Goal: Transaction & Acquisition: Purchase product/service

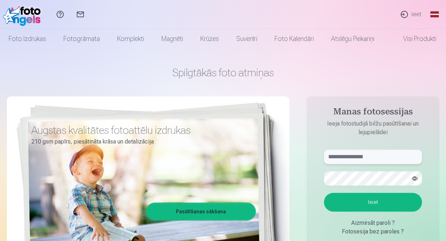
click at [353, 156] on input "text" at bounding box center [373, 157] width 98 height 14
type input "**********"
click at [364, 197] on button "Ieiet" at bounding box center [373, 202] width 98 height 19
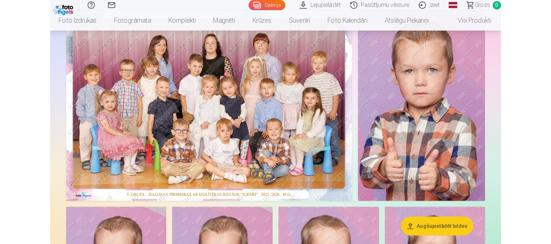
scroll to position [40, 0]
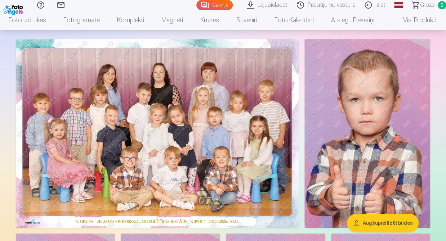
click at [174, 129] on img at bounding box center [157, 133] width 283 height 189
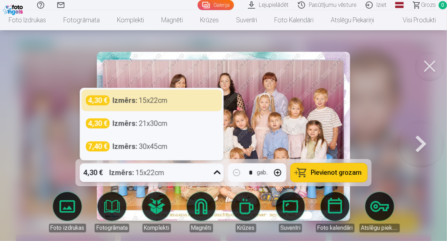
click at [217, 170] on icon at bounding box center [218, 173] width 12 height 12
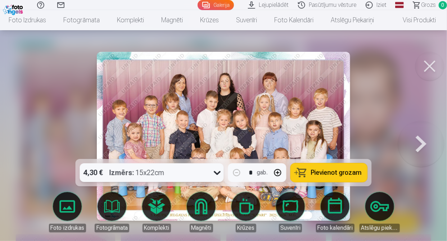
click at [217, 170] on icon at bounding box center [218, 173] width 12 height 12
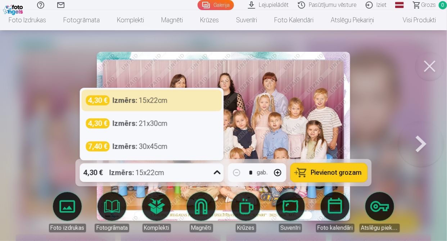
click at [214, 171] on icon at bounding box center [218, 173] width 12 height 12
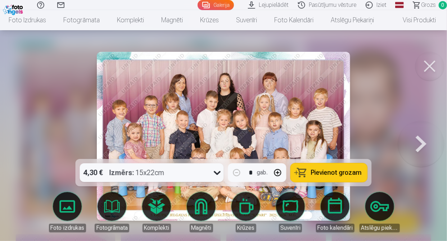
click at [385, 112] on div at bounding box center [223, 120] width 447 height 241
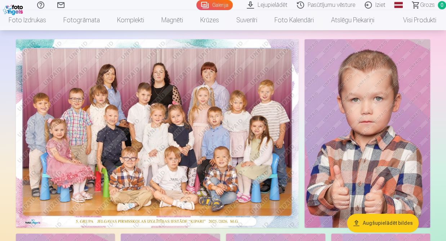
click at [175, 137] on img at bounding box center [157, 133] width 283 height 189
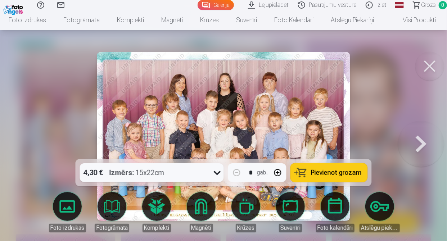
click at [353, 175] on span "Pievienot grozam" at bounding box center [336, 173] width 51 height 6
click at [434, 66] on button at bounding box center [430, 66] width 29 height 29
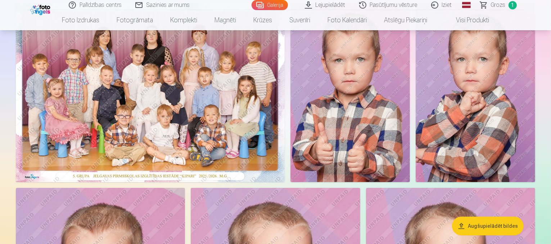
scroll to position [87, 0]
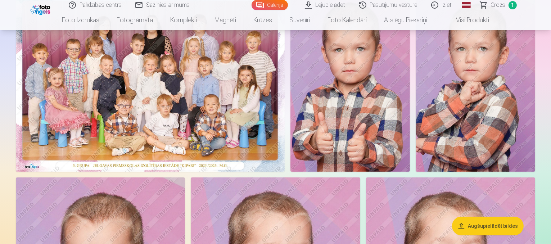
click at [410, 69] on img at bounding box center [351, 81] width 120 height 179
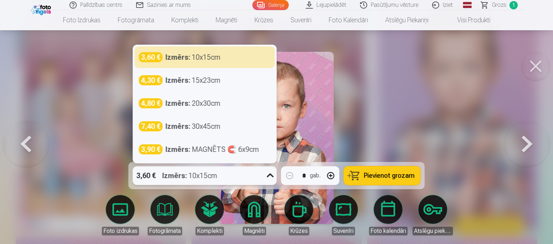
click at [232, 175] on div "3,60 € Izmērs : 10x15cm" at bounding box center [198, 175] width 130 height 19
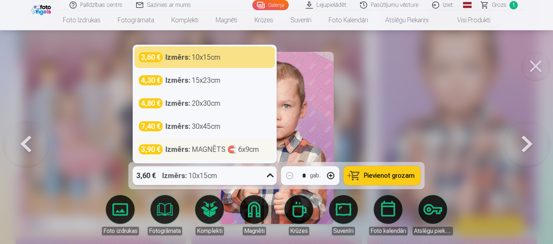
click at [246, 150] on div "Izmērs : MAGNĒTS 🧲 6x9cm" at bounding box center [213, 149] width 94 height 10
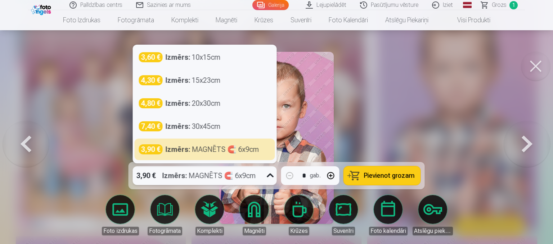
click at [246, 175] on div "Izmērs : MAGNĒTS 🧲 6x9cm" at bounding box center [209, 175] width 94 height 19
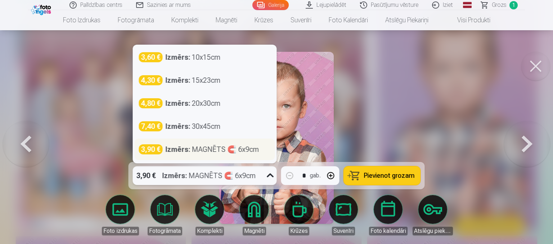
click at [252, 155] on div "3,90 € Izmērs : MAGNĒTS 🧲 6x9cm" at bounding box center [205, 150] width 140 height 22
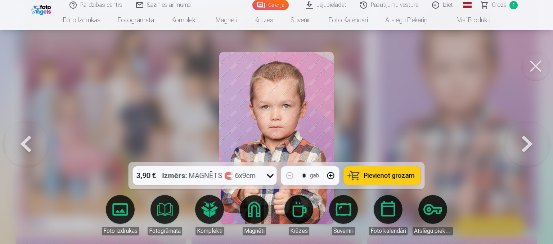
click at [382, 184] on button "Pievienot grozam" at bounding box center [382, 175] width 77 height 19
click at [445, 63] on button at bounding box center [535, 66] width 29 height 29
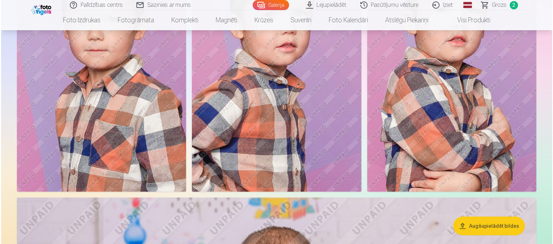
scroll to position [337, 0]
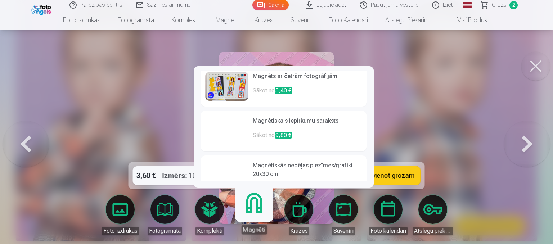
scroll to position [135, 0]
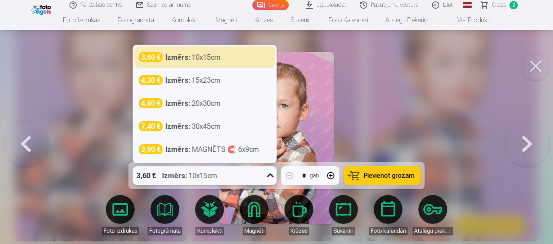
click at [264, 174] on div at bounding box center [270, 175] width 13 height 19
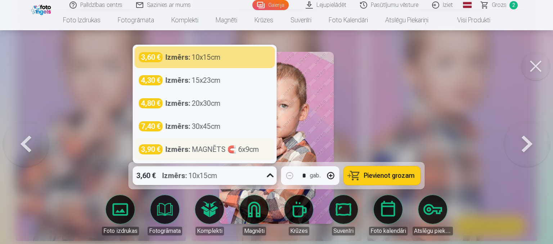
click at [243, 154] on div "Izmērs : MAGNĒTS 🧲 6x9cm" at bounding box center [213, 149] width 94 height 10
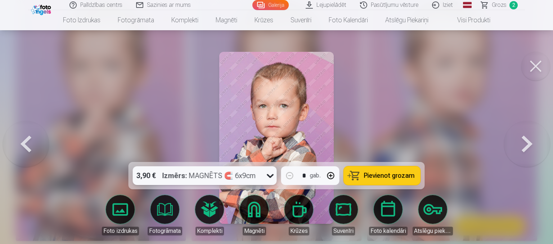
click at [252, 183] on div "Izmērs : MAGNĒTS 🧲 6x9cm" at bounding box center [209, 175] width 94 height 19
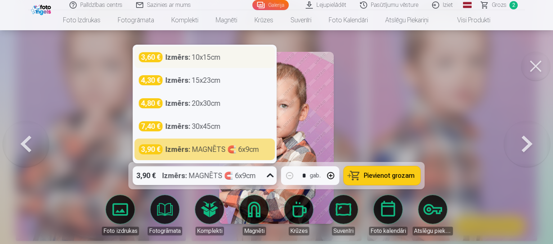
click at [223, 57] on div "3,60 € Izmērs : 10x15cm" at bounding box center [205, 57] width 132 height 10
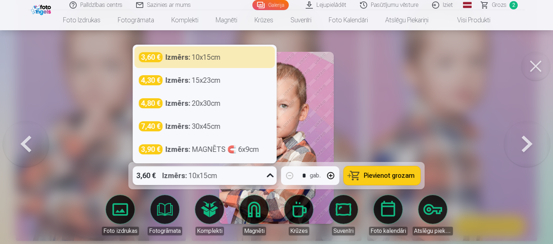
click at [240, 177] on div "3,60 € Izmērs : 10x15cm" at bounding box center [198, 175] width 130 height 19
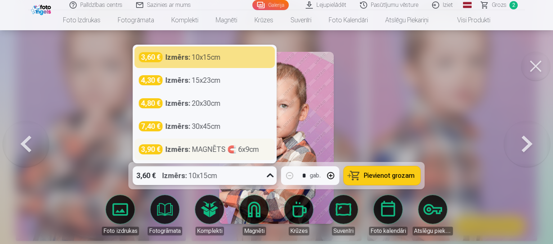
click at [244, 154] on div "Izmērs : MAGNĒTS 🧲 6x9cm" at bounding box center [213, 149] width 94 height 10
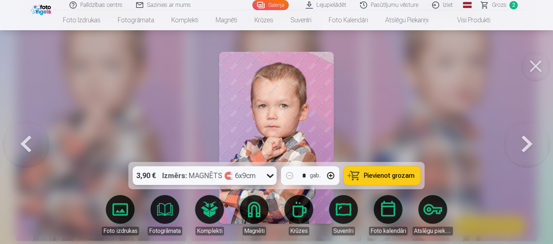
click at [391, 176] on span "Pievienot grozam" at bounding box center [389, 175] width 51 height 6
click at [445, 68] on button at bounding box center [535, 66] width 29 height 29
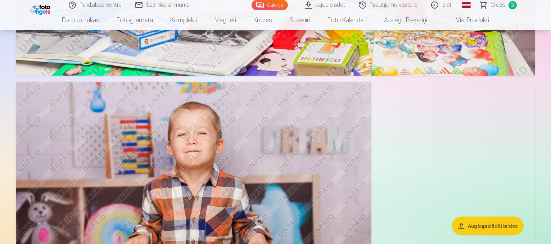
scroll to position [817, 0]
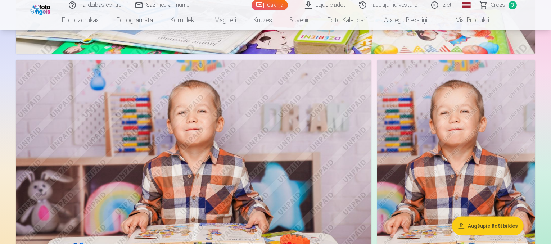
click at [445, 69] on img at bounding box center [456, 178] width 158 height 237
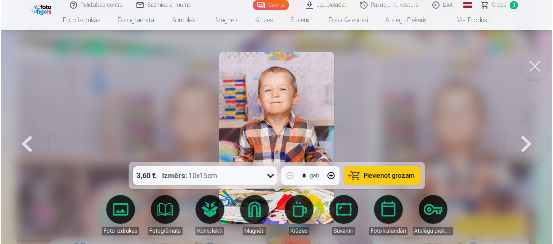
scroll to position [818, 0]
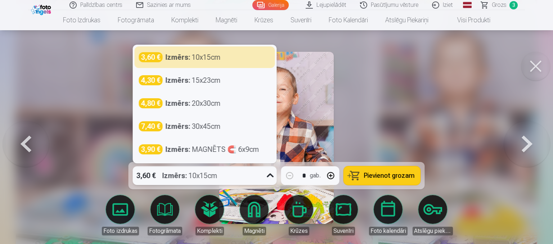
click at [244, 174] on div "3,60 € Izmērs : 10x15cm" at bounding box center [198, 175] width 130 height 19
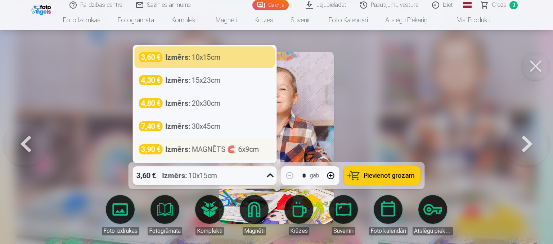
click at [241, 149] on div "Izmērs : MAGNĒTS 🧲 6x9cm" at bounding box center [213, 149] width 94 height 10
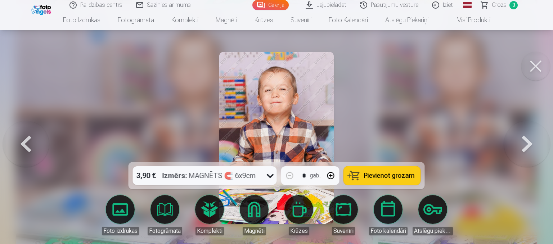
click at [391, 171] on button "Pievienot grozam" at bounding box center [382, 175] width 77 height 19
click at [445, 76] on button at bounding box center [535, 66] width 29 height 29
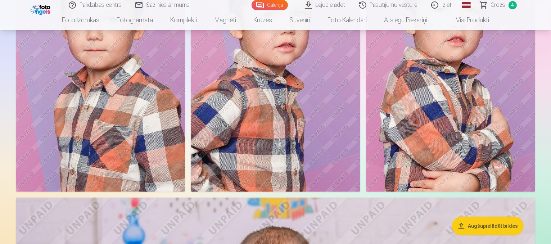
scroll to position [315, 0]
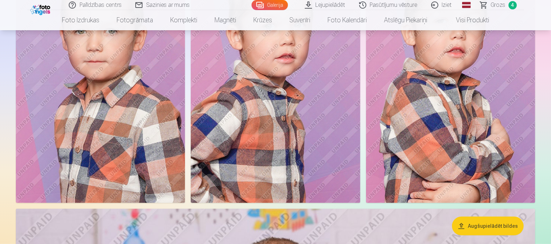
click at [185, 105] on img at bounding box center [100, 76] width 169 height 254
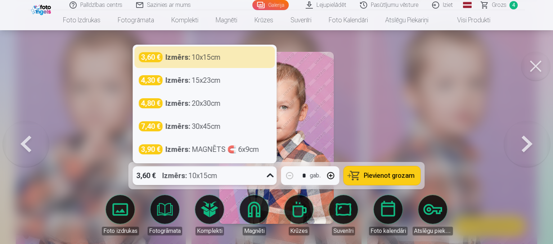
click at [248, 181] on div "3,60 € Izmērs : 10x15cm" at bounding box center [198, 175] width 130 height 19
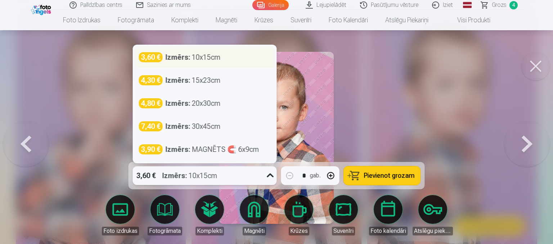
click at [251, 53] on div "3,60 € Izmērs : 10x15cm" at bounding box center [205, 57] width 132 height 10
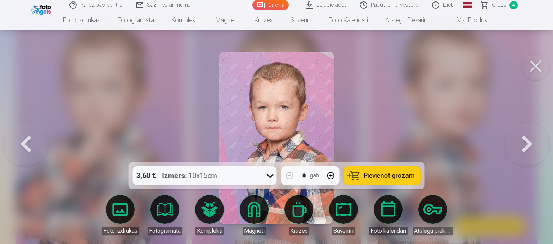
click at [377, 183] on button "Pievienot grozam" at bounding box center [382, 175] width 77 height 19
click at [445, 66] on button at bounding box center [535, 66] width 29 height 29
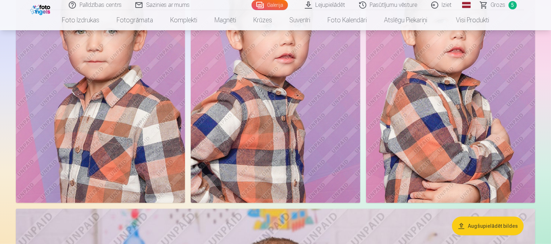
scroll to position [316, 0]
click at [445, 23] on link "Visi produkti" at bounding box center [467, 20] width 62 height 20
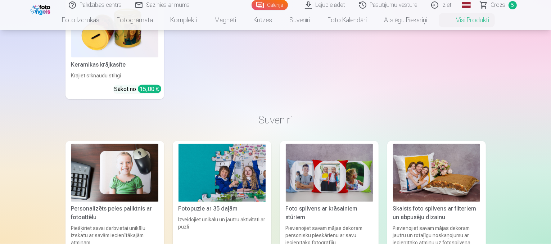
scroll to position [1333, 0]
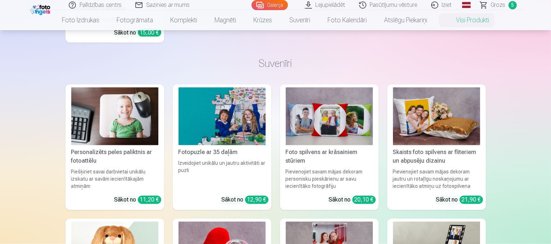
click at [445, 8] on span "Grozs" at bounding box center [498, 5] width 15 height 9
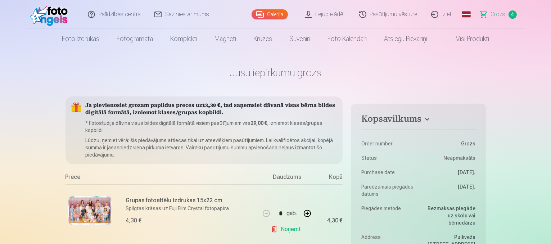
drag, startPoint x: 551, startPoint y: 15, endPoint x: 551, endPoint y: 21, distance: 5.8
click at [445, 21] on header "Palīdzības centrs Sazinies ar mums Galerija Lejupielādēt Pasūtījumu vēsture Izi…" at bounding box center [275, 24] width 551 height 49
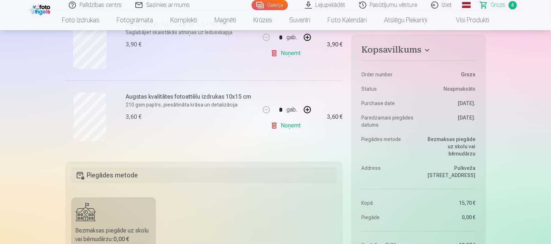
scroll to position [313, 0]
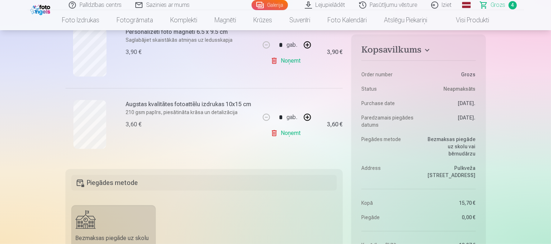
click at [274, 7] on link "Galerija" at bounding box center [270, 5] width 36 height 10
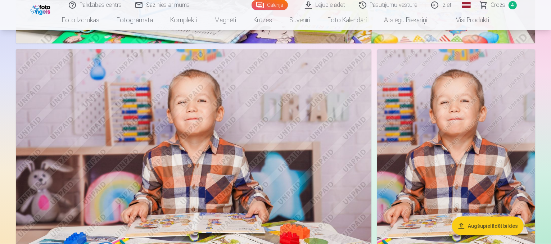
scroll to position [806, 0]
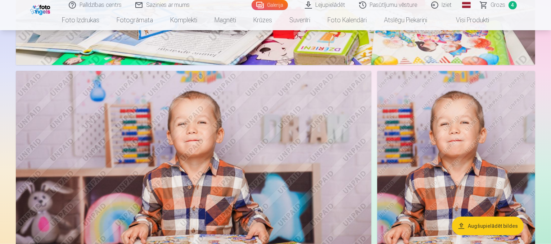
click at [288, 116] on img at bounding box center [194, 189] width 356 height 237
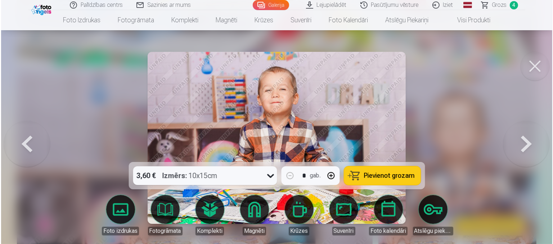
scroll to position [807, 0]
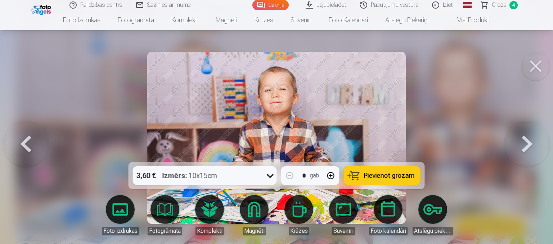
click at [369, 170] on button "Pievienot grozam" at bounding box center [382, 175] width 77 height 19
click at [445, 62] on button at bounding box center [535, 66] width 29 height 29
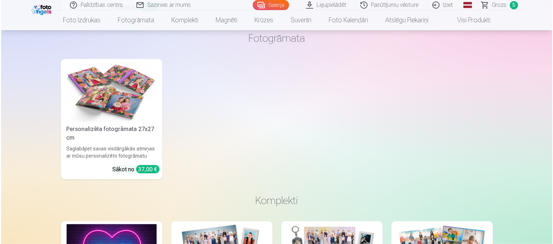
scroll to position [6446, 0]
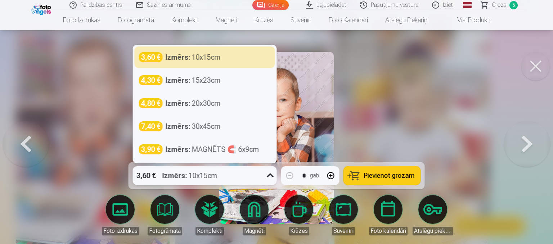
click at [256, 179] on div "3,60 € Izmērs : 10x15cm" at bounding box center [198, 175] width 130 height 19
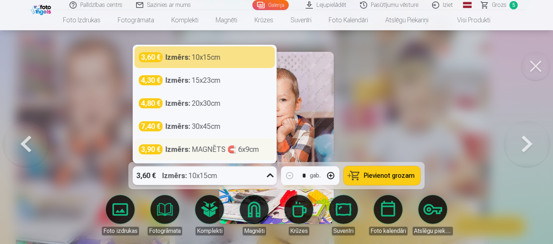
click at [233, 150] on div "Izmērs : MAGNĒTS 🧲 6x9cm" at bounding box center [213, 149] width 94 height 10
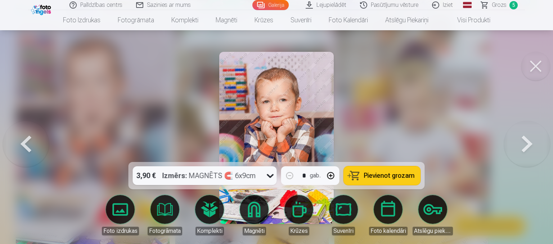
click at [386, 172] on span "Pievienot grozam" at bounding box center [389, 175] width 51 height 6
click at [445, 68] on button at bounding box center [535, 66] width 29 height 29
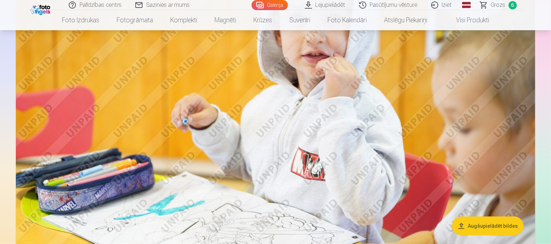
scroll to position [3626, 0]
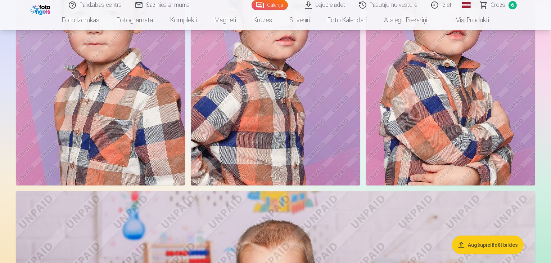
scroll to position [323, 0]
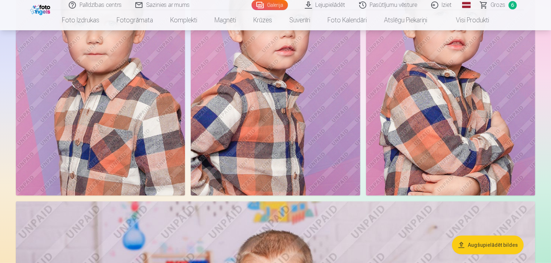
click at [185, 163] on img at bounding box center [100, 68] width 169 height 254
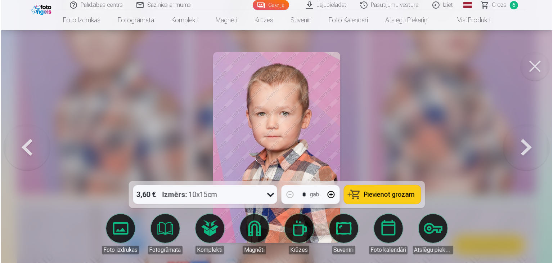
scroll to position [324, 0]
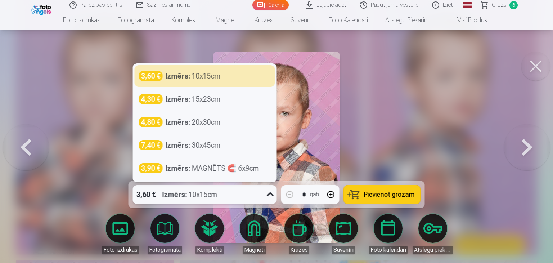
click at [245, 200] on div "3,60 € Izmērs : 10x15cm" at bounding box center [198, 194] width 130 height 19
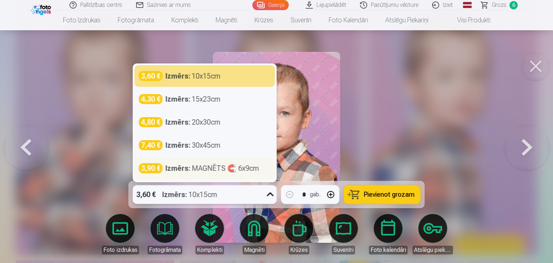
click at [230, 172] on div "Izmērs : MAGNĒTS 🧲 6x9cm" at bounding box center [213, 168] width 94 height 10
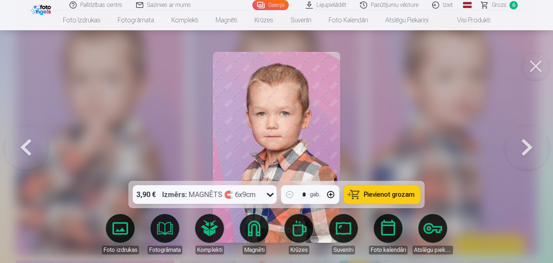
click at [373, 192] on span "Pievienot grozam" at bounding box center [389, 194] width 51 height 6
click at [445, 8] on span "Grozs" at bounding box center [499, 5] width 15 height 9
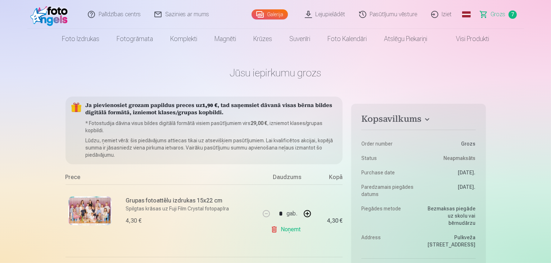
click at [445, 12] on header "Palīdzības centrs Sazinies ar mums Galerija Lejupielādēt Pasūtījumu vēsture Izi…" at bounding box center [275, 24] width 551 height 49
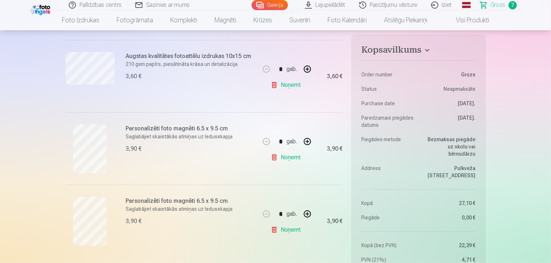
scroll to position [445, 0]
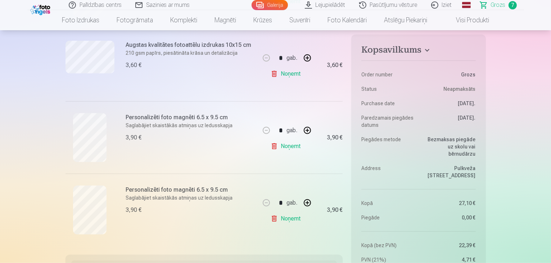
click at [268, 3] on link "Galerija" at bounding box center [270, 5] width 36 height 10
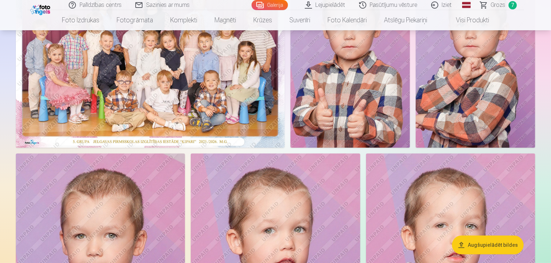
scroll to position [131, 0]
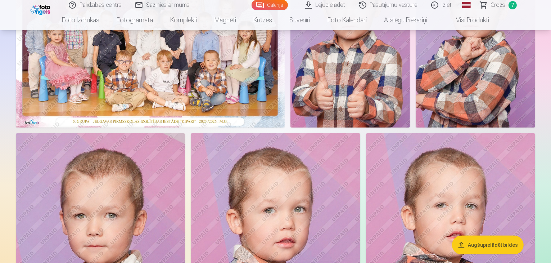
click at [410, 67] on img at bounding box center [351, 37] width 120 height 179
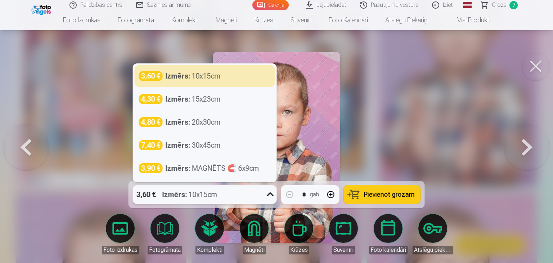
click at [238, 187] on div "3,60 € Izmērs : 10x15cm" at bounding box center [198, 194] width 130 height 19
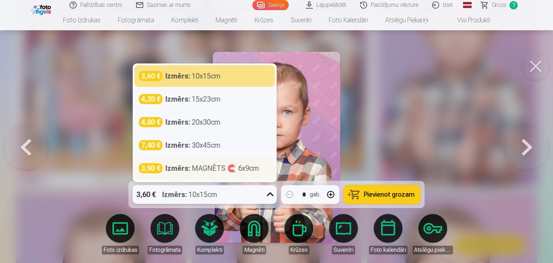
click at [251, 171] on div "Izmērs : MAGNĒTS 🧲 6x9cm" at bounding box center [213, 168] width 94 height 10
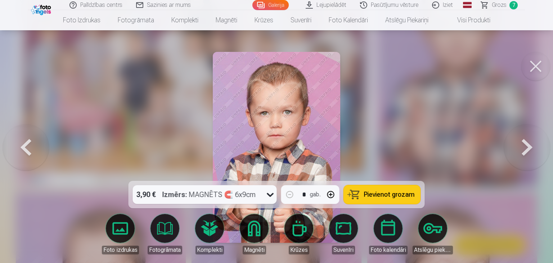
click at [377, 191] on span "Pievienot grozam" at bounding box center [389, 194] width 51 height 6
click at [445, 66] on button at bounding box center [535, 66] width 29 height 29
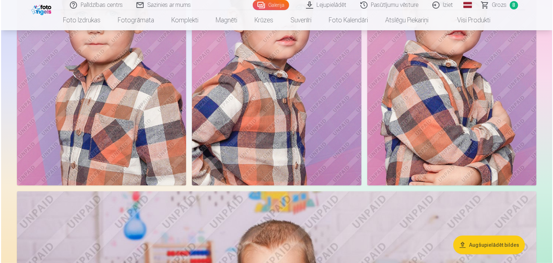
scroll to position [343, 0]
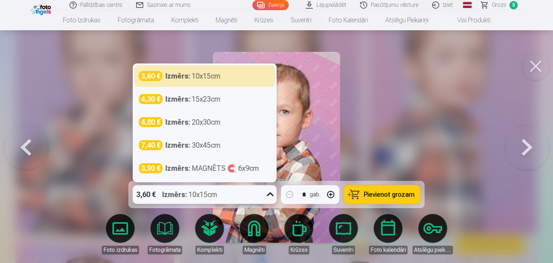
click at [239, 200] on div "3,60 € Izmērs : 10x15cm" at bounding box center [198, 194] width 130 height 19
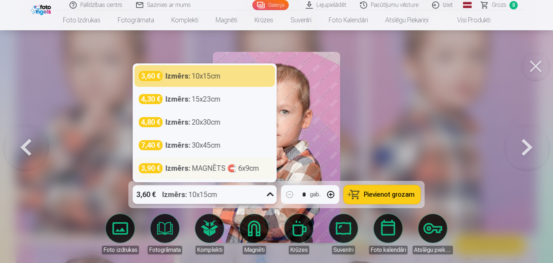
click at [243, 174] on div "3,90 € Izmērs : MAGNĒTS 🧲 6x9cm" at bounding box center [205, 168] width 140 height 22
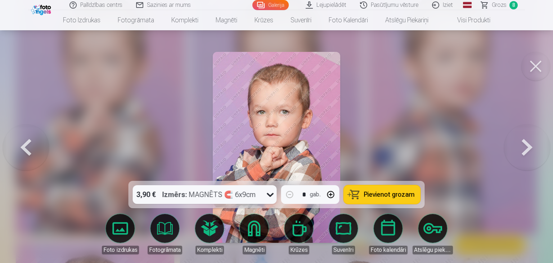
click at [371, 192] on span "Pievienot grozam" at bounding box center [389, 194] width 51 height 6
click at [445, 69] on button at bounding box center [535, 66] width 29 height 29
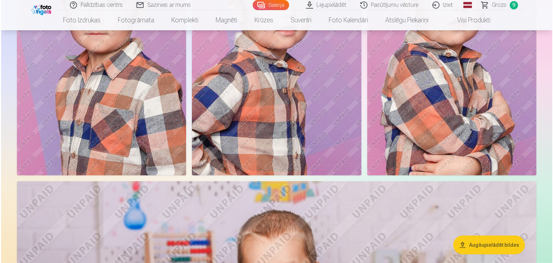
scroll to position [303, 0]
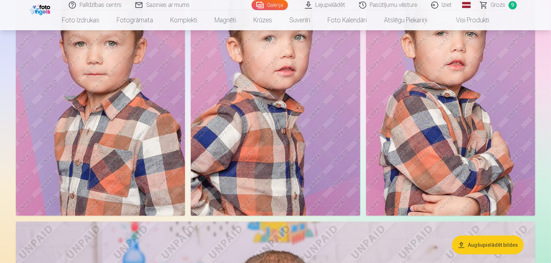
click at [360, 97] on img at bounding box center [275, 88] width 169 height 254
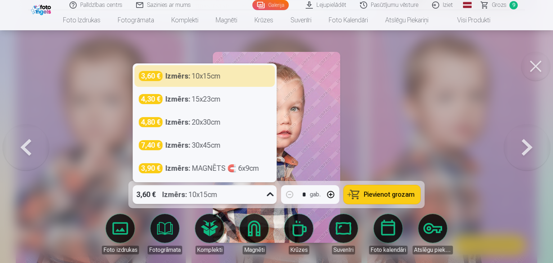
click at [270, 198] on icon at bounding box center [271, 195] width 12 height 12
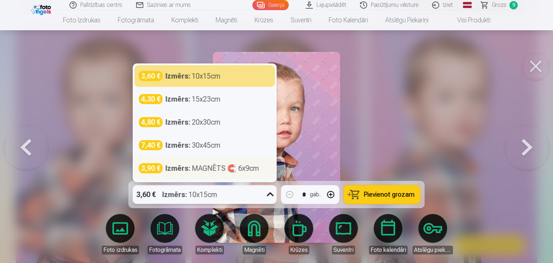
click at [248, 174] on div "3,90 € Izmērs : MAGNĒTS 🧲 6x9cm" at bounding box center [205, 168] width 140 height 22
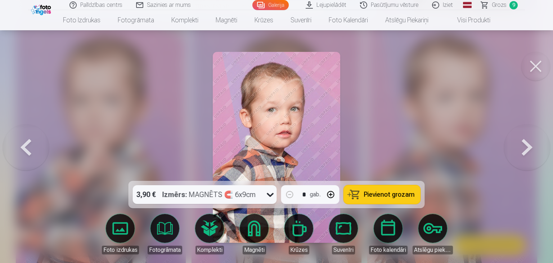
click at [407, 198] on span "Pievienot grozam" at bounding box center [389, 194] width 51 height 6
click at [445, 6] on span "Grozs" at bounding box center [499, 5] width 15 height 9
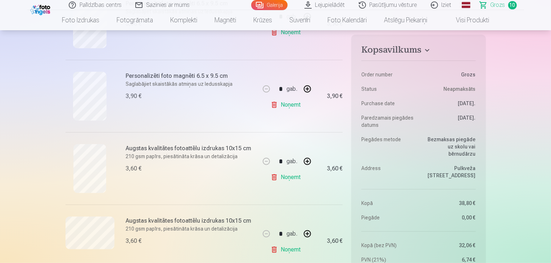
scroll to position [266, 0]
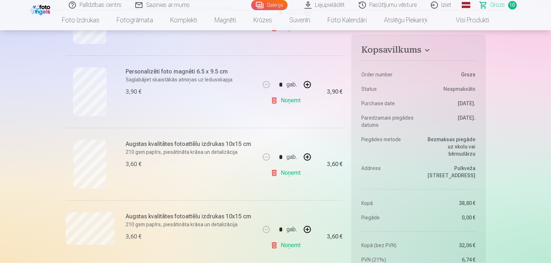
click at [288, 175] on link "Noņemt" at bounding box center [287, 173] width 33 height 14
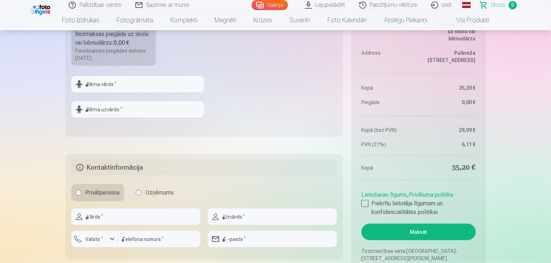
scroll to position [0, 0]
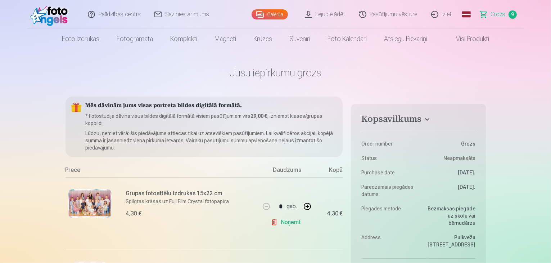
click at [279, 15] on link "Galerija" at bounding box center [270, 14] width 36 height 10
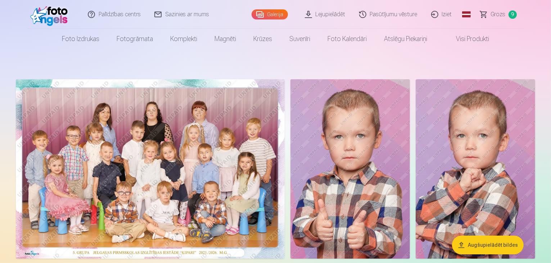
click at [445, 14] on link "Grozs 9" at bounding box center [499, 14] width 50 height 29
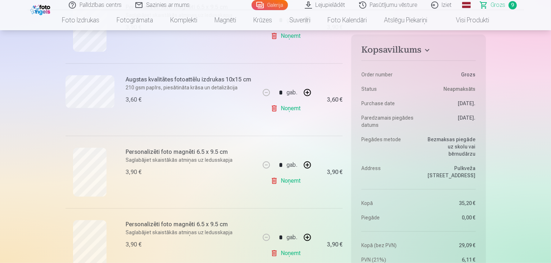
scroll to position [347, 0]
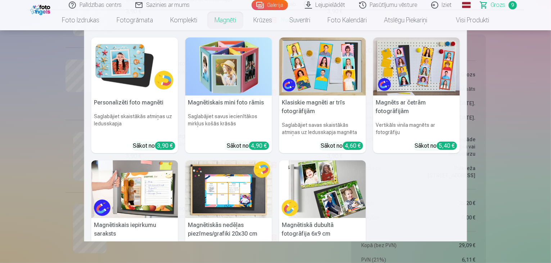
click at [217, 22] on link "Magnēti" at bounding box center [225, 20] width 39 height 20
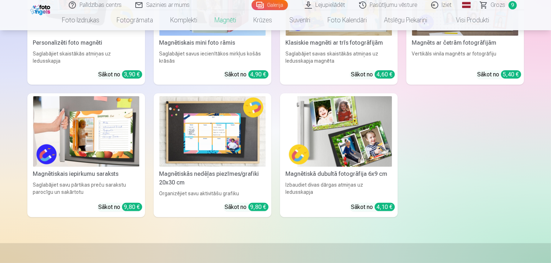
scroll to position [188, 0]
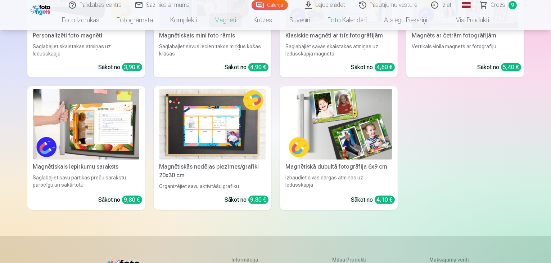
click at [81, 142] on img at bounding box center [86, 124] width 106 height 71
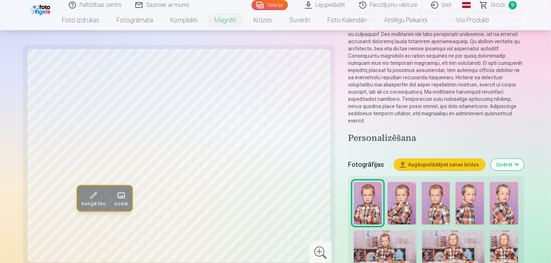
scroll to position [97, 0]
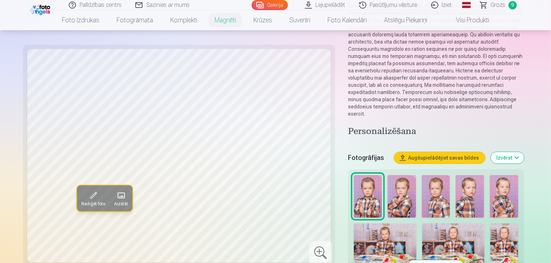
click at [388, 175] on img at bounding box center [402, 196] width 28 height 42
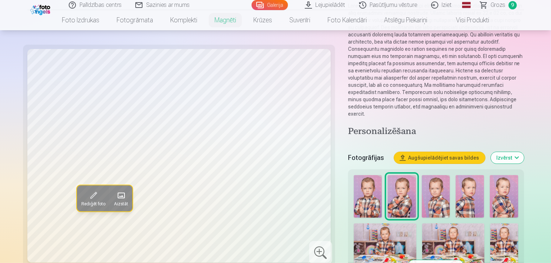
click at [422, 175] on img at bounding box center [436, 196] width 28 height 42
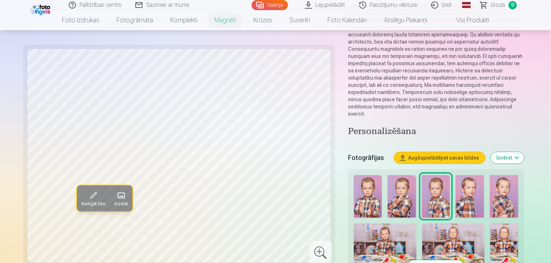
click at [445, 175] on img at bounding box center [470, 196] width 28 height 42
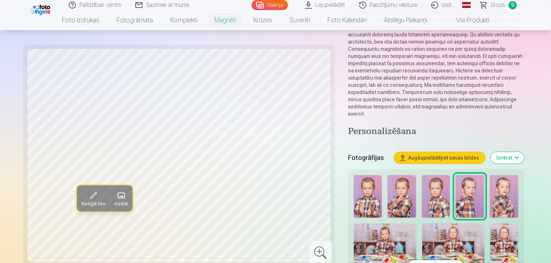
click at [445, 175] on img at bounding box center [504, 196] width 28 height 42
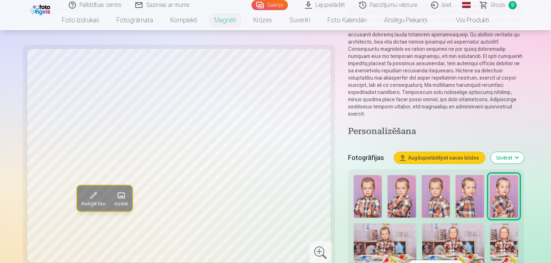
click at [445, 241] on button "Rādīt vairāk foto" at bounding box center [436, 265] width 55 height 10
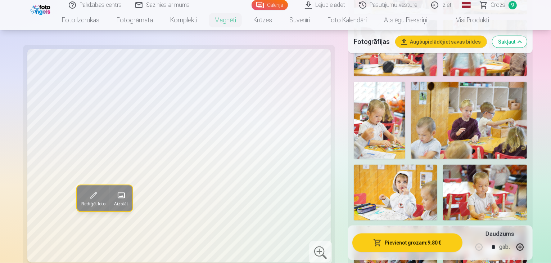
scroll to position [813, 0]
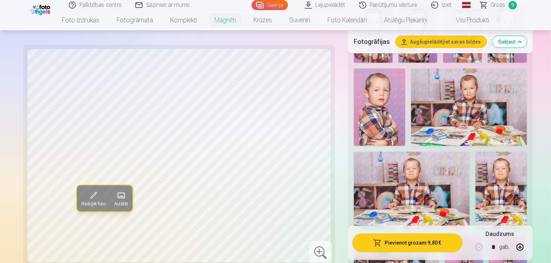
scroll to position [184, 0]
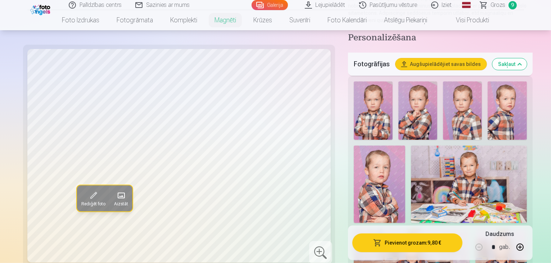
click at [445, 229] on img at bounding box center [501, 267] width 51 height 77
click at [369, 93] on img at bounding box center [373, 110] width 39 height 58
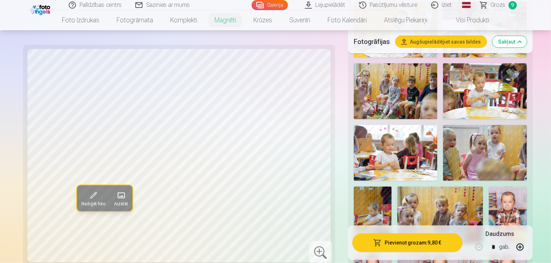
scroll to position [984, 0]
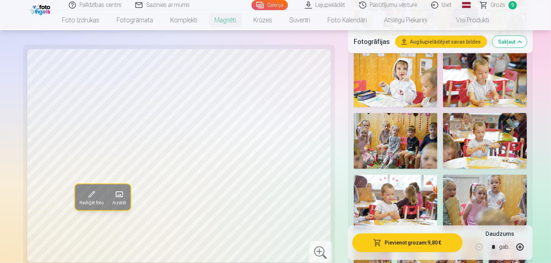
scroll to position [930, 0]
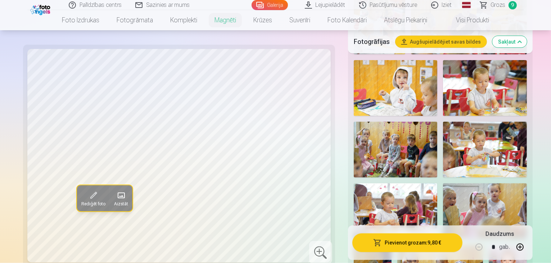
scroll to position [917, 0]
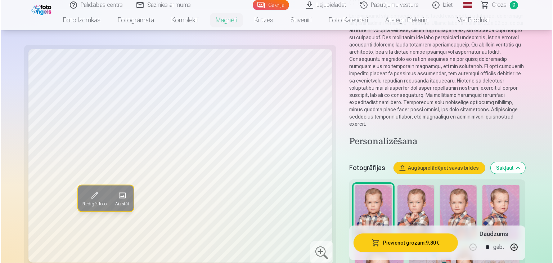
scroll to position [0, 0]
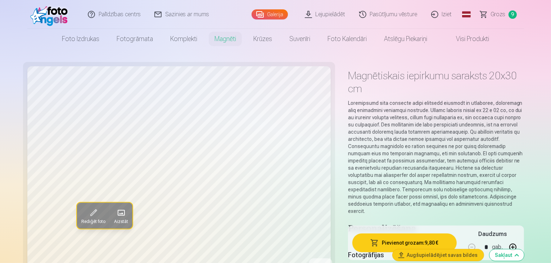
click at [407, 237] on button "Pievienot grozam : 9,80 €" at bounding box center [405, 242] width 104 height 19
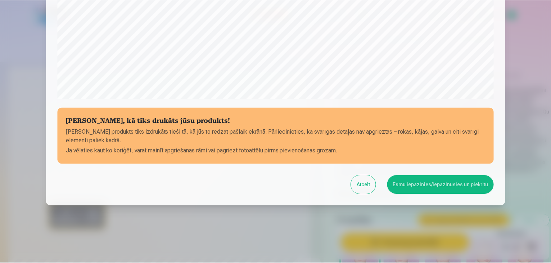
scroll to position [256, 0]
click at [364, 186] on button "Atcelt" at bounding box center [364, 184] width 25 height 19
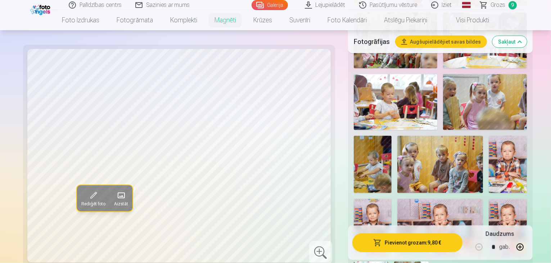
scroll to position [1031, 0]
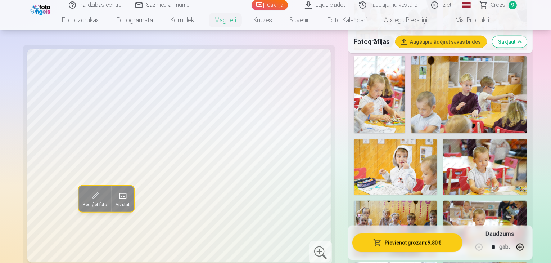
scroll to position [825, 0]
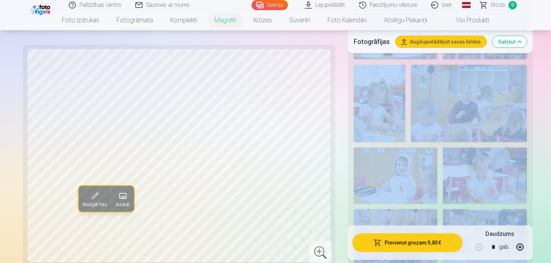
drag, startPoint x: 551, startPoint y: 58, endPoint x: 551, endPoint y: 77, distance: 18.7
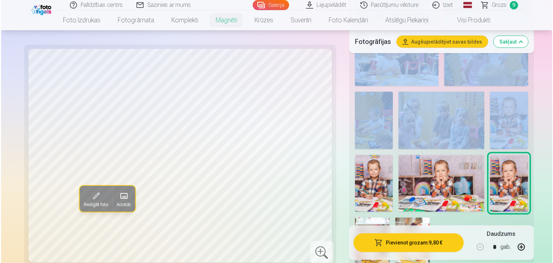
scroll to position [1096, 0]
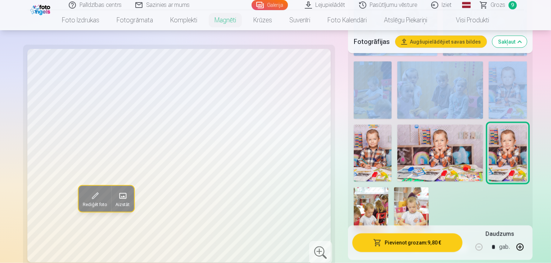
click at [412, 233] on button "Pievienot grozam : 9,80 €" at bounding box center [408, 242] width 110 height 19
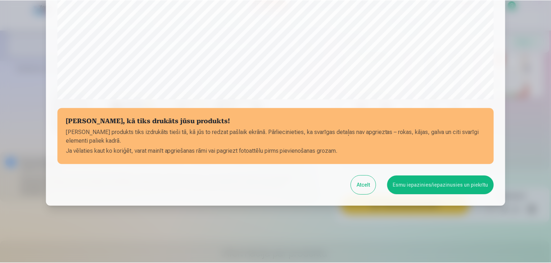
scroll to position [256, 0]
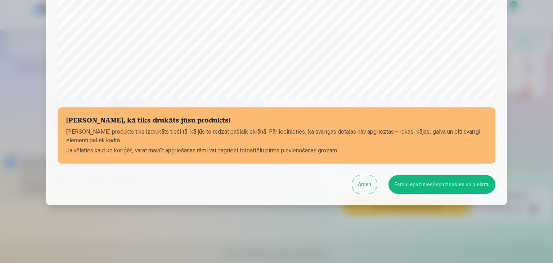
click at [445, 188] on button "Esmu iepazinies/iepazinusies un piekrītu" at bounding box center [442, 184] width 107 height 19
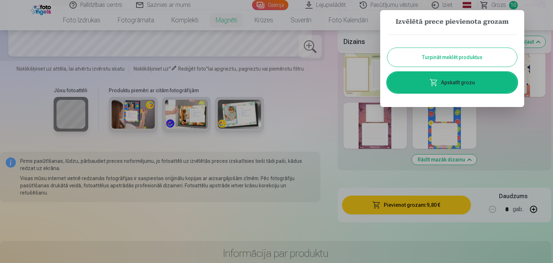
click at [445, 94] on div "Turpināt meklēt produktus Apskatīt grozu" at bounding box center [452, 63] width 130 height 72
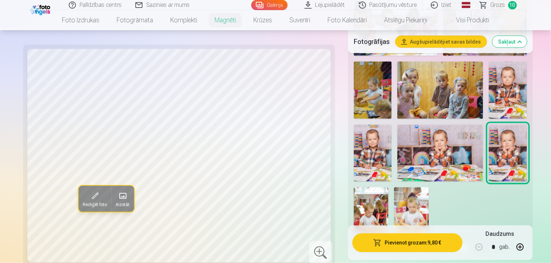
click at [445, 9] on span "Grozs" at bounding box center [498, 5] width 15 height 9
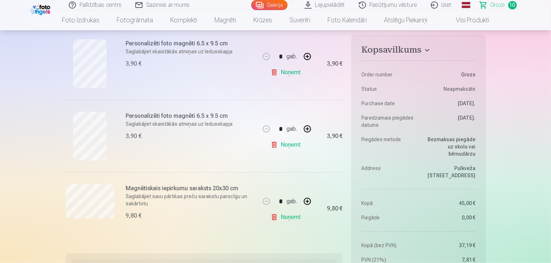
scroll to position [672, 0]
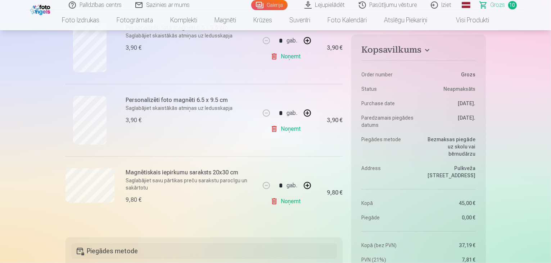
drag, startPoint x: 549, startPoint y: 64, endPoint x: 548, endPoint y: 54, distance: 10.9
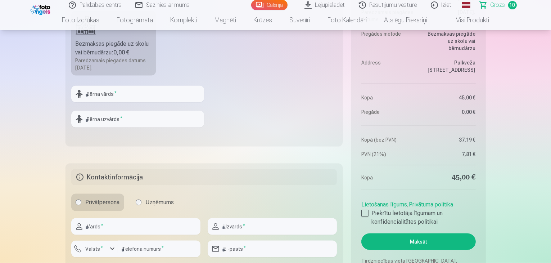
scroll to position [939, 0]
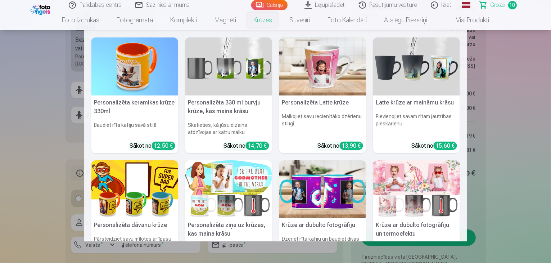
click at [263, 25] on link "Krūzes" at bounding box center [263, 20] width 36 height 20
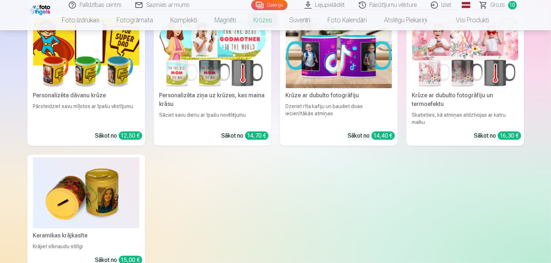
scroll to position [266, 0]
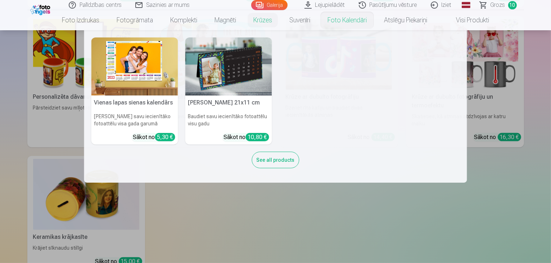
click at [123, 84] on img at bounding box center [134, 66] width 87 height 58
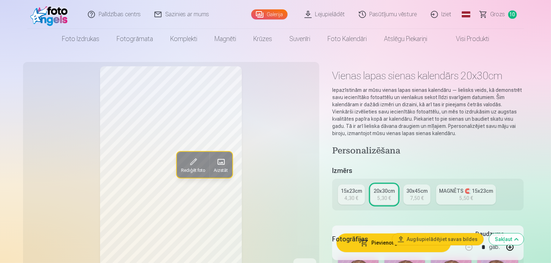
click at [445, 43] on link "Visi produkti" at bounding box center [467, 39] width 62 height 20
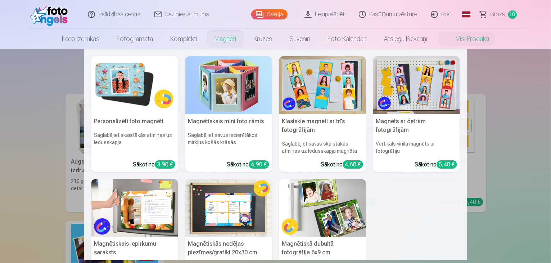
click at [141, 223] on img at bounding box center [134, 208] width 87 height 58
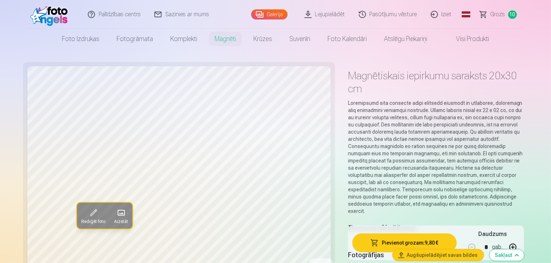
click at [445, 12] on span "Grozs" at bounding box center [498, 14] width 15 height 9
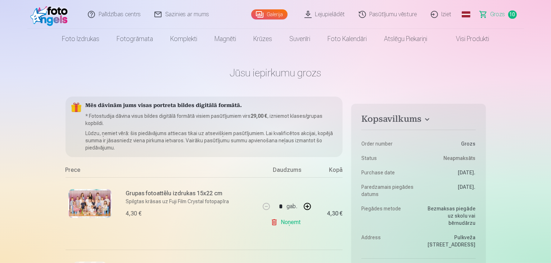
drag, startPoint x: 549, startPoint y: 16, endPoint x: 549, endPoint y: 22, distance: 6.5
click at [445, 22] on header "Palīdzības centrs Sazinies ar mums Galerija Lejupielādēt Pasūtījumu vēsture Izi…" at bounding box center [275, 24] width 551 height 49
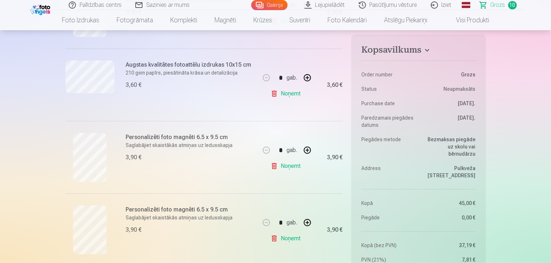
scroll to position [346, 0]
click at [277, 91] on link "Noņemt" at bounding box center [287, 93] width 33 height 14
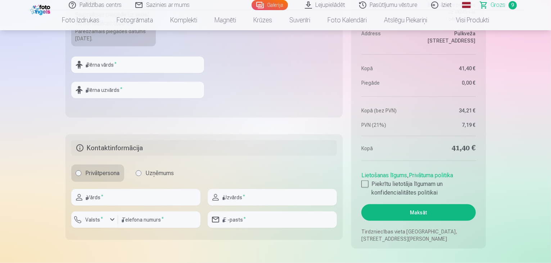
scroll to position [896, 0]
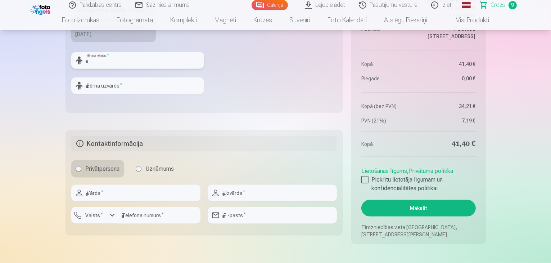
click at [172, 60] on input "text" at bounding box center [137, 60] width 133 height 17
type input "*****"
type input "********"
click at [101, 198] on input "text" at bounding box center [135, 193] width 129 height 17
type input "******"
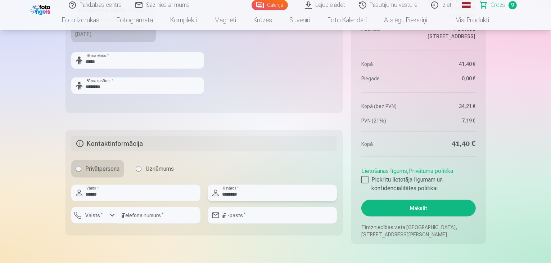
type input "********"
click at [101, 212] on sup "*" at bounding box center [102, 214] width 2 height 5
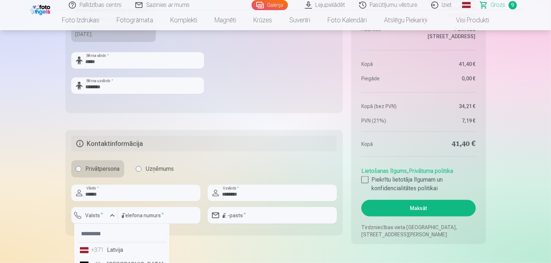
click at [107, 241] on li "+371 Latvija" at bounding box center [122, 250] width 90 height 14
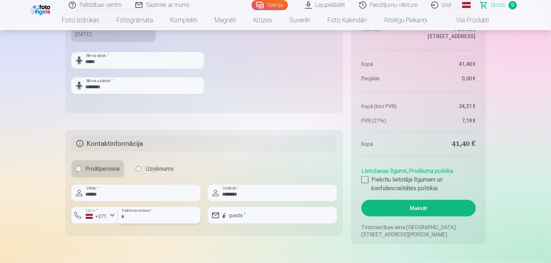
click at [147, 214] on input "number" at bounding box center [159, 215] width 82 height 17
type input "********"
click at [249, 217] on input "email" at bounding box center [272, 215] width 129 height 17
type input "**********"
click at [365, 180] on div at bounding box center [365, 179] width 7 height 7
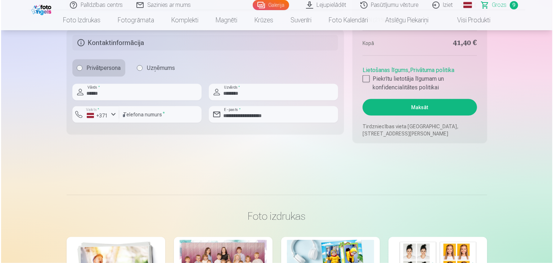
scroll to position [1001, 0]
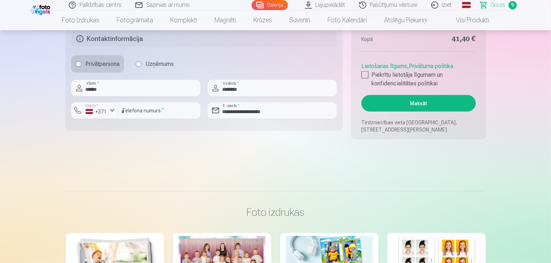
click at [438, 104] on button "Maksāt" at bounding box center [419, 103] width 114 height 17
